Goal: Task Accomplishment & Management: Manage account settings

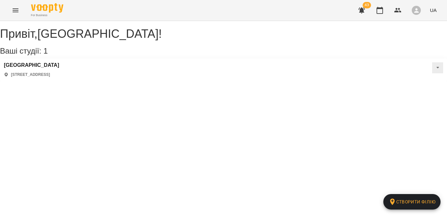
click at [367, 10] on button "button" at bounding box center [362, 11] width 16 height 16
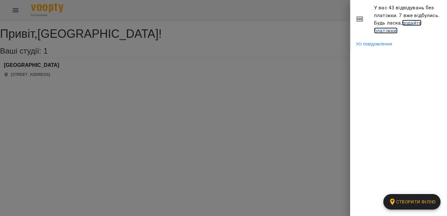
click at [384, 29] on link "додайте платіжки!" at bounding box center [398, 27] width 48 height 14
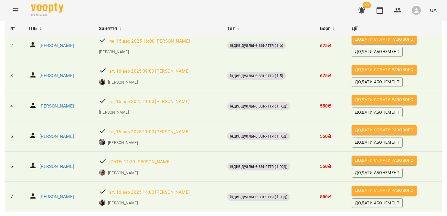
scroll to position [107, 0]
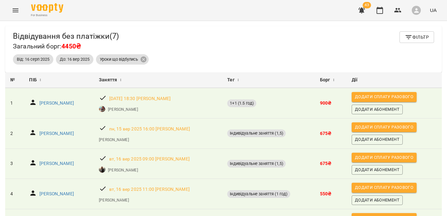
click at [22, 6] on button "Menu" at bounding box center [16, 11] width 16 height 16
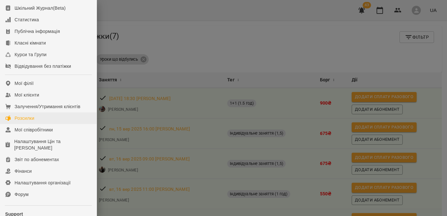
scroll to position [54, 0]
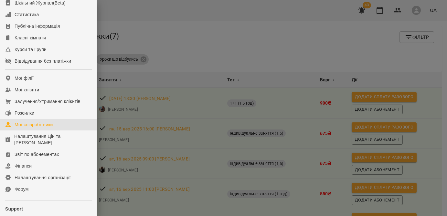
click at [44, 128] on div "Мої співробітники" at bounding box center [34, 125] width 38 height 6
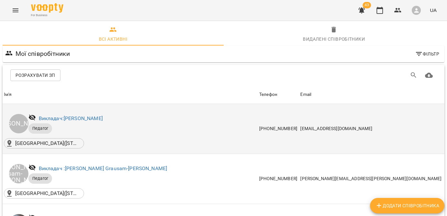
scroll to position [77, 0]
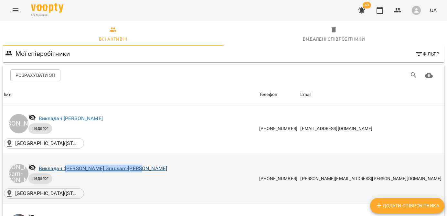
drag, startPoint x: 141, startPoint y: 92, endPoint x: 67, endPoint y: 92, distance: 73.4
click at [67, 163] on div "Викладач : Małgorzata Grausam-Karpenko" at bounding box center [140, 169] width 226 height 12
copy link "Małgorzata Grausam-Karpenko"
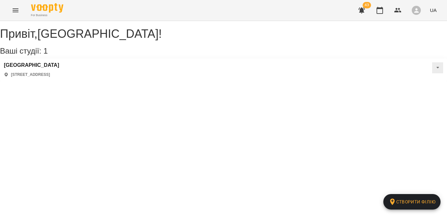
click at [14, 16] on button "Menu" at bounding box center [16, 11] width 16 height 16
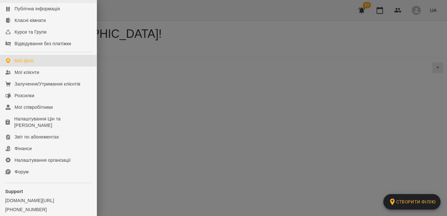
scroll to position [105, 0]
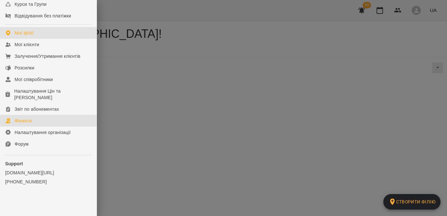
click at [32, 121] on link "Фінанси" at bounding box center [48, 121] width 97 height 12
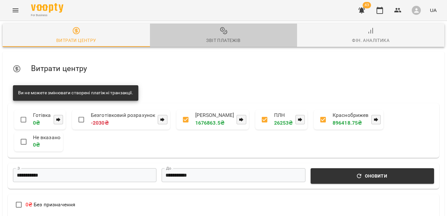
click at [225, 29] on icon "button" at bounding box center [224, 31] width 8 height 8
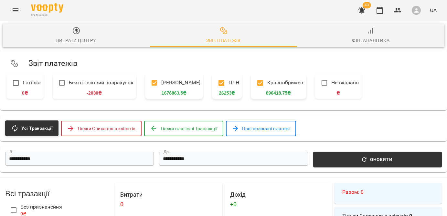
click at [42, 160] on input "**********" at bounding box center [79, 159] width 149 height 14
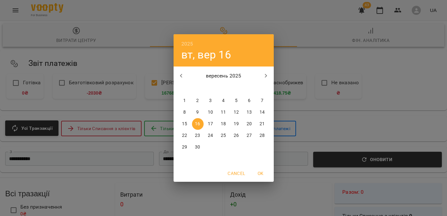
click at [182, 101] on span "1" at bounding box center [185, 101] width 12 height 6
type input "**********"
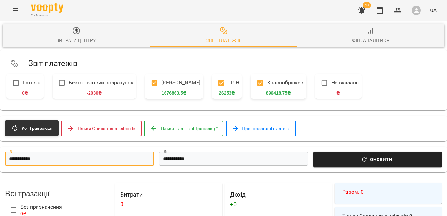
click at [359, 158] on span "Оновити" at bounding box center [377, 160] width 121 height 8
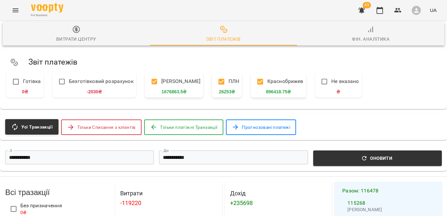
scroll to position [111, 0]
